Goal: Information Seeking & Learning: Learn about a topic

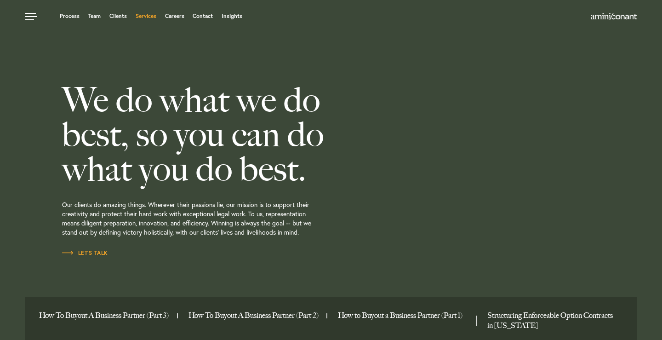
click at [147, 18] on link "Services" at bounding box center [146, 16] width 21 height 6
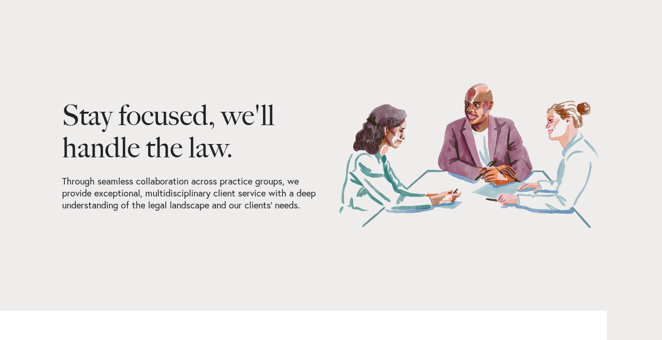
scroll to position [392, 0]
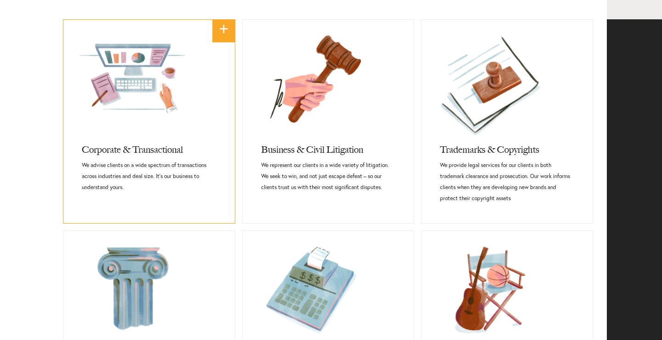
click at [171, 167] on p "We advise clients on a wide spectrum of transactions across industries and deal…" at bounding box center [149, 176] width 134 height 33
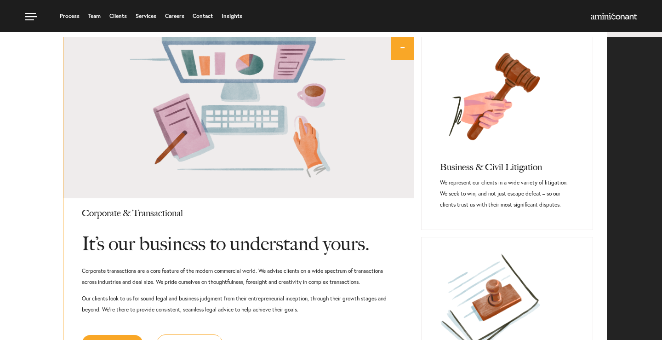
scroll to position [375, 0]
click at [485, 191] on p "We represent our clients in a wide variety of litigation. We seek to win, and n…" at bounding box center [507, 193] width 134 height 33
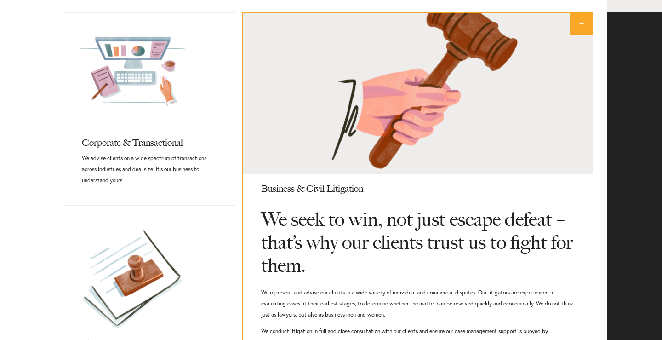
scroll to position [421, 0]
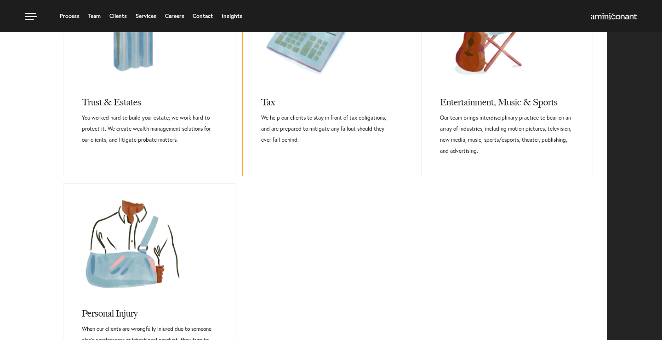
click at [371, 97] on h3 "Tax" at bounding box center [328, 99] width 134 height 25
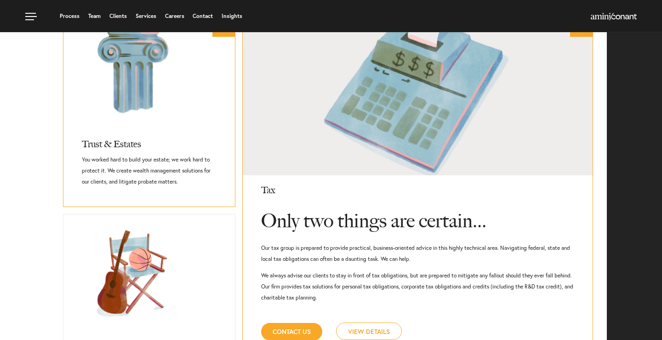
click at [197, 164] on p "You worked hard to build your estate; we work hard to protect it. We create wea…" at bounding box center [149, 170] width 134 height 33
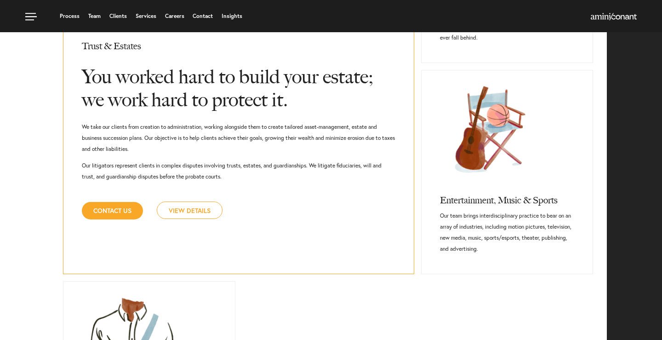
scroll to position [748, 0]
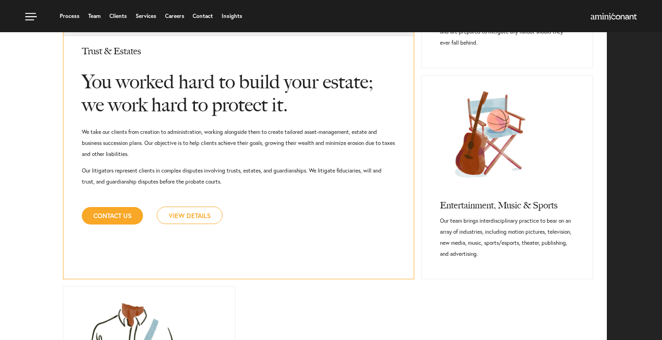
click at [188, 216] on link "View Details" at bounding box center [190, 214] width 66 height 17
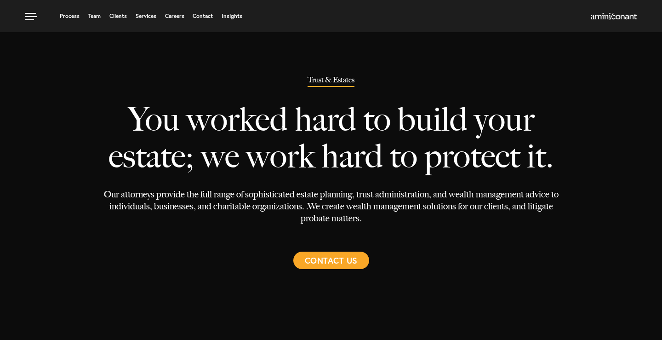
select select "Austin"
select select "Estate"
